Goal: Information Seeking & Learning: Understand process/instructions

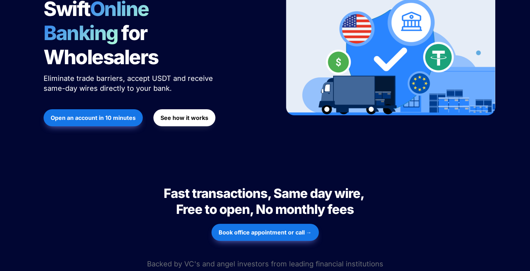
scroll to position [155, 0]
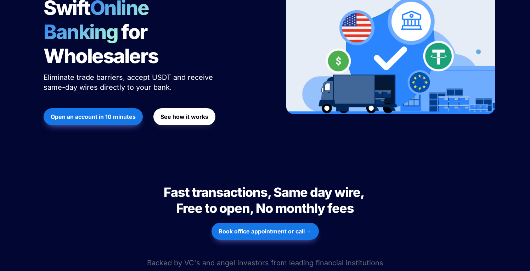
click at [195, 113] on strong "See how it works" at bounding box center [185, 116] width 48 height 7
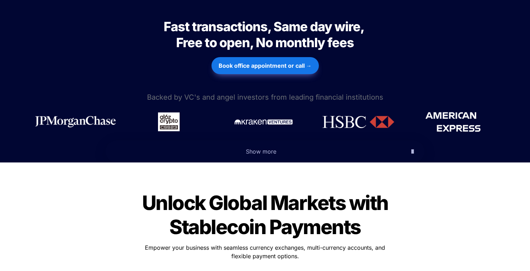
scroll to position [460, 0]
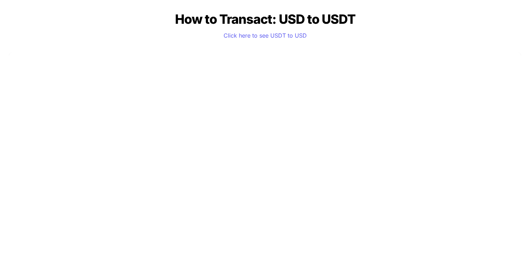
scroll to position [615, 0]
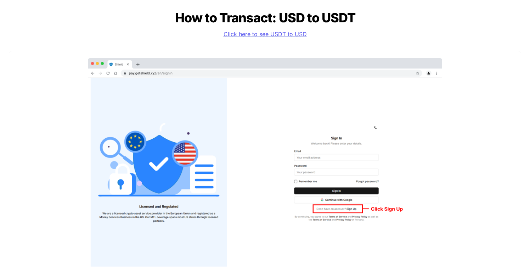
click at [250, 34] on span "Click here to see USDT to USD" at bounding box center [265, 33] width 83 height 7
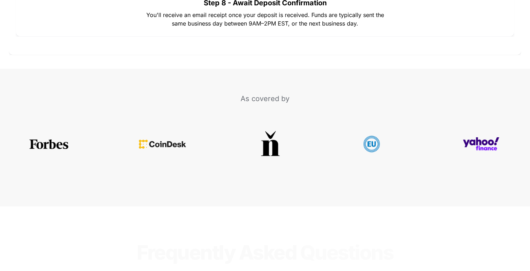
scroll to position [2256, 0]
